Goal: Information Seeking & Learning: Learn about a topic

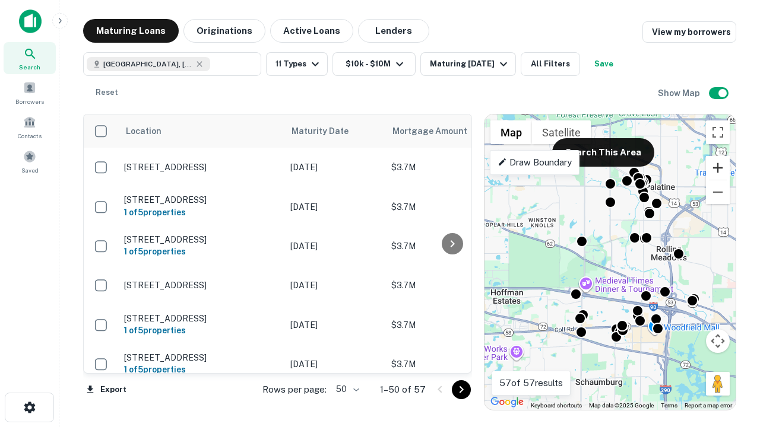
click at [718, 168] on button "Zoom in" at bounding box center [718, 168] width 24 height 24
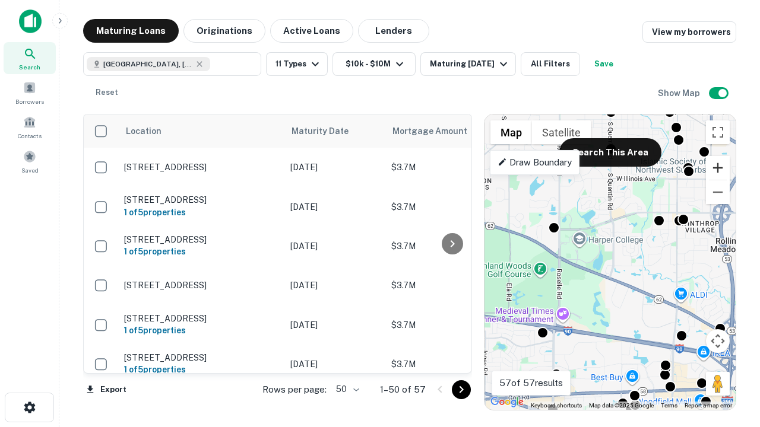
click at [718, 168] on button "Zoom in" at bounding box center [718, 168] width 24 height 24
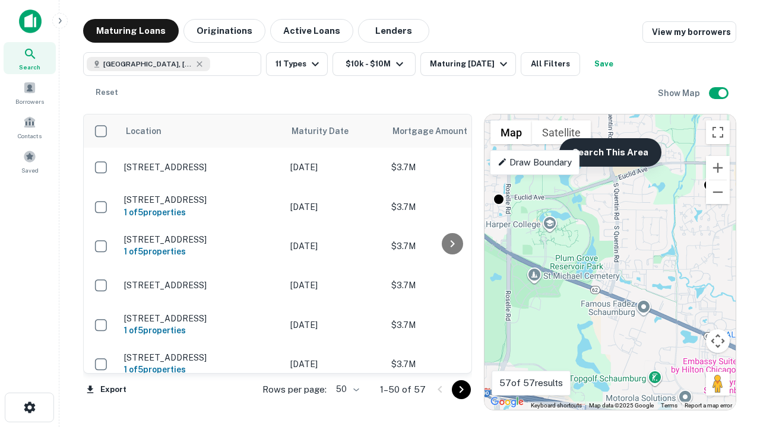
click at [610, 153] on button "Search This Area" at bounding box center [610, 152] width 102 height 28
